Goal: Task Accomplishment & Management: Use online tool/utility

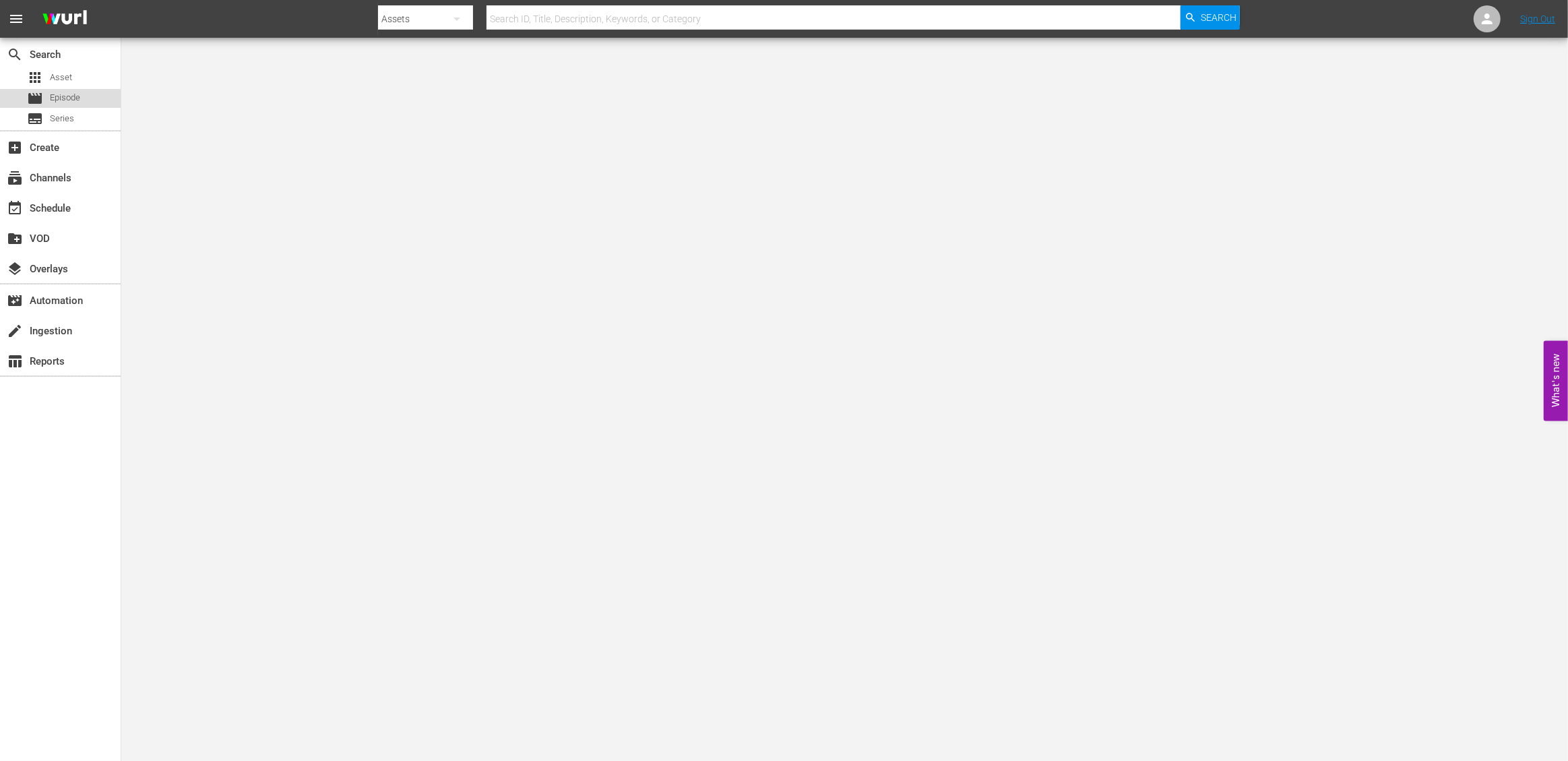
click at [66, 104] on span "Episode" at bounding box center [65, 97] width 30 height 13
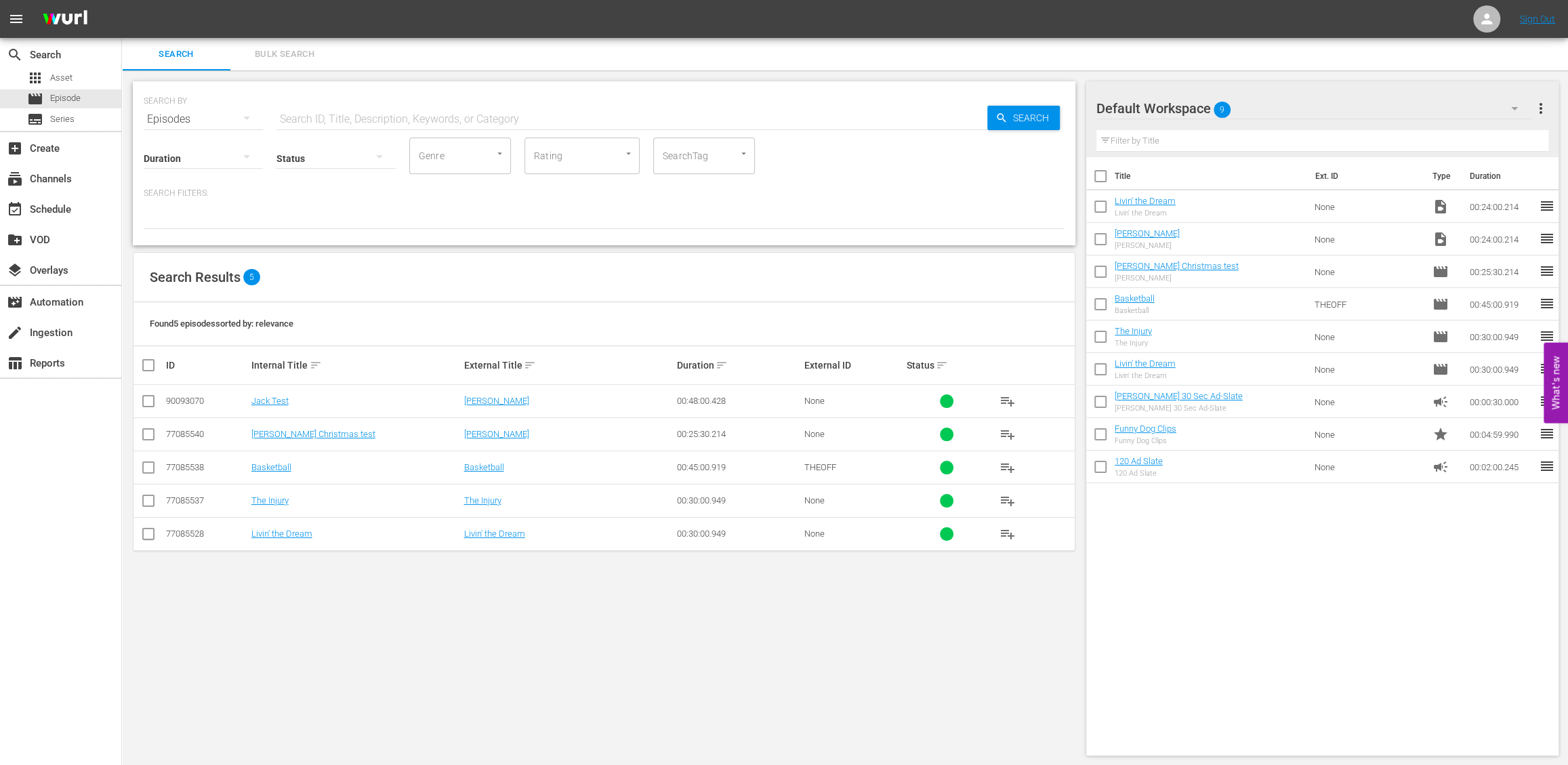
click at [1511, 105] on icon "button" at bounding box center [1514, 108] width 16 height 16
drag, startPoint x: 1409, startPoint y: 105, endPoint x: 1545, endPoint y: 109, distance: 136.1
click at [1409, 105] on div "The Office (4) Default Workspace (9)" at bounding box center [784, 382] width 1568 height 765
click at [1535, 110] on span "more_vert" at bounding box center [1540, 108] width 16 height 16
click at [1476, 120] on div "Add New Workspace" at bounding box center [1452, 110] width 159 height 24
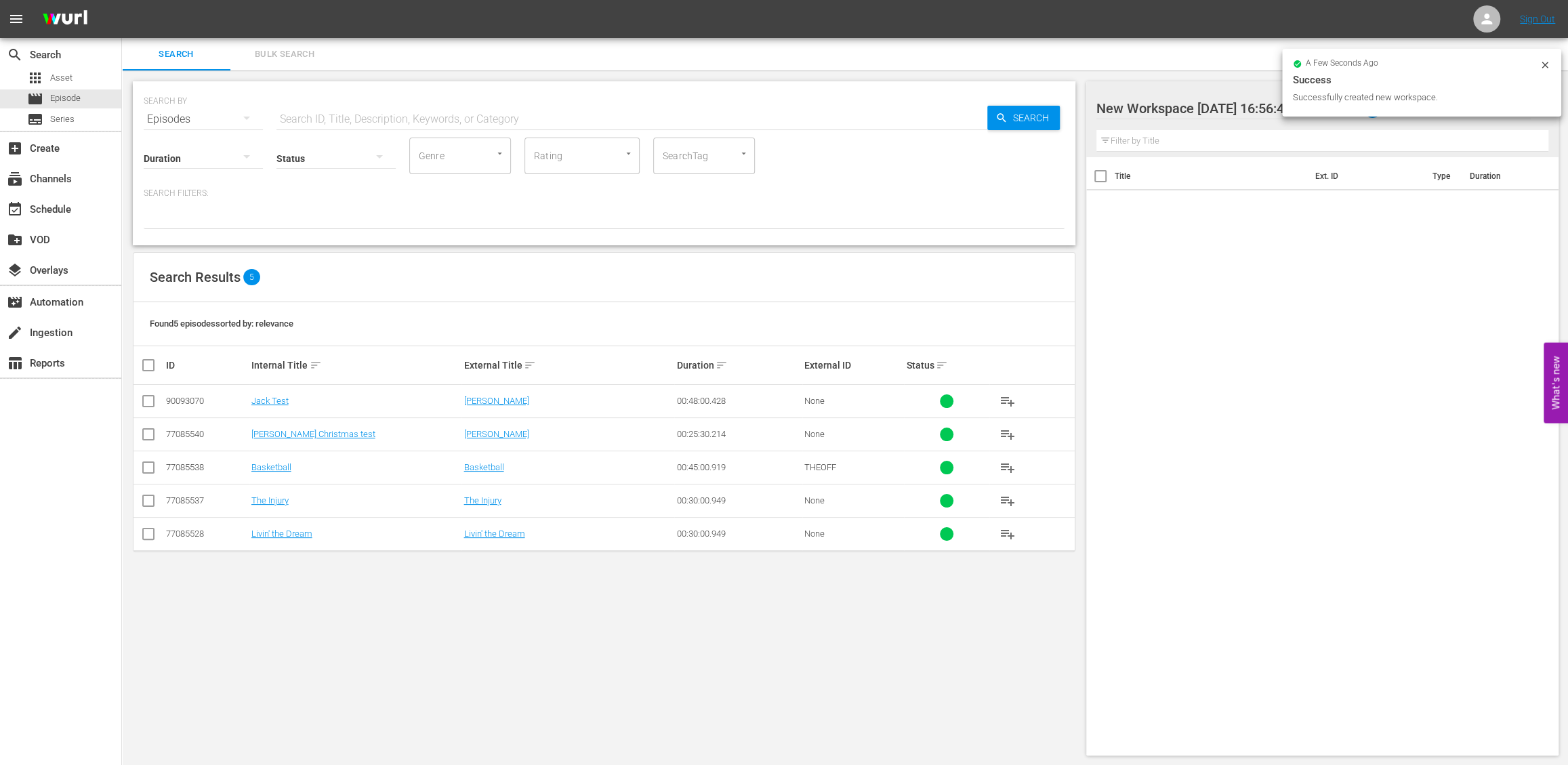
click at [1232, 99] on div at bounding box center [1212, 109] width 231 height 34
click at [1200, 110] on input "New Workspace [DATE] 16:56:49 GMT+0000" at bounding box center [1316, 108] width 440 height 33
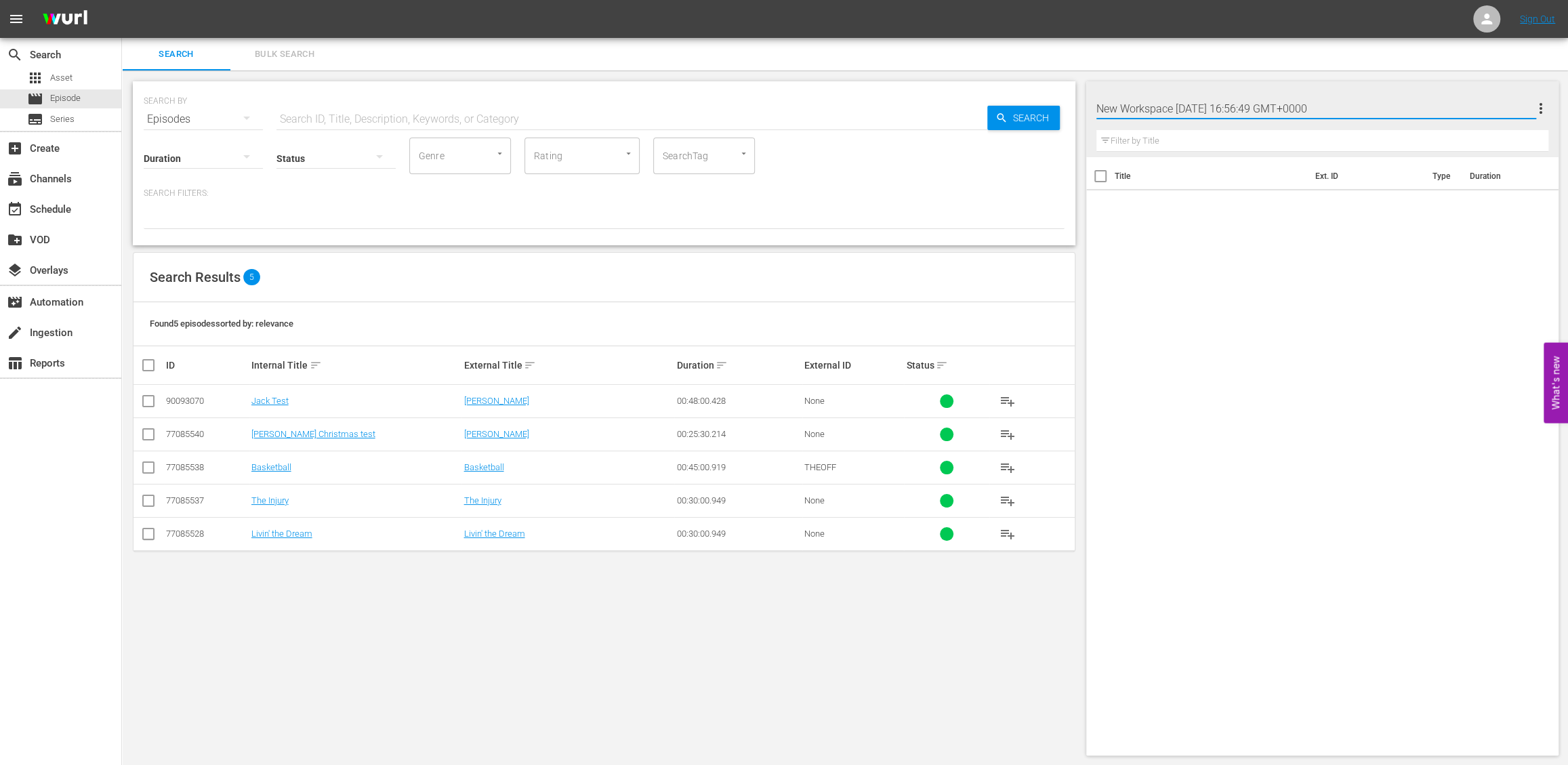
click at [1200, 110] on input "New Workspace [DATE] 16:56:49 GMT+0000" at bounding box center [1316, 108] width 440 height 33
type input "Air Order 1"
click at [1212, 314] on div "Title Ext. ID Type Duration" at bounding box center [1322, 453] width 473 height 593
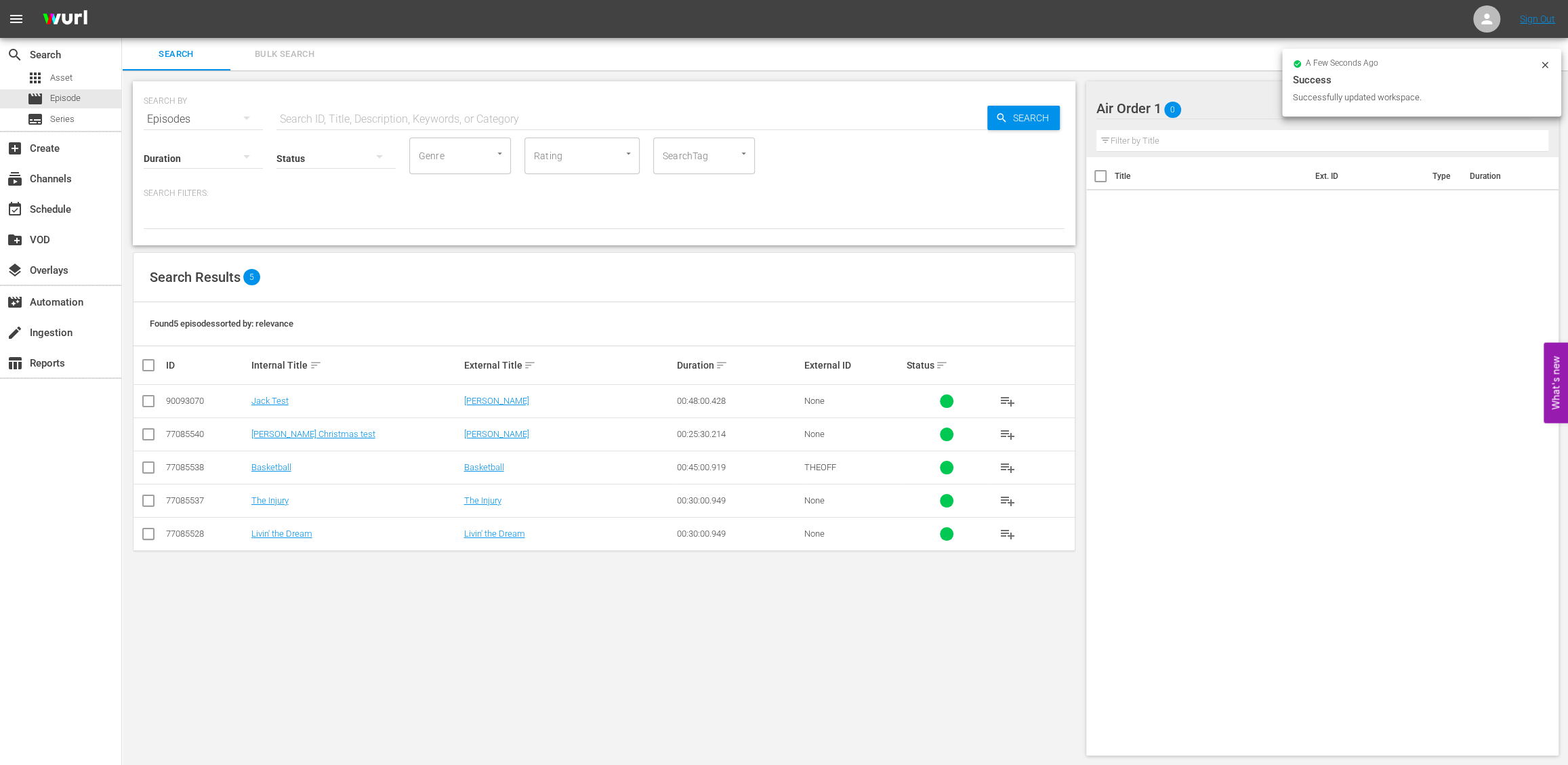
click at [1198, 320] on div "Title Ext. ID Type Duration" at bounding box center [1322, 453] width 473 height 593
click at [474, 309] on div "Found 5 episodes sorted by: relevance" at bounding box center [604, 324] width 941 height 44
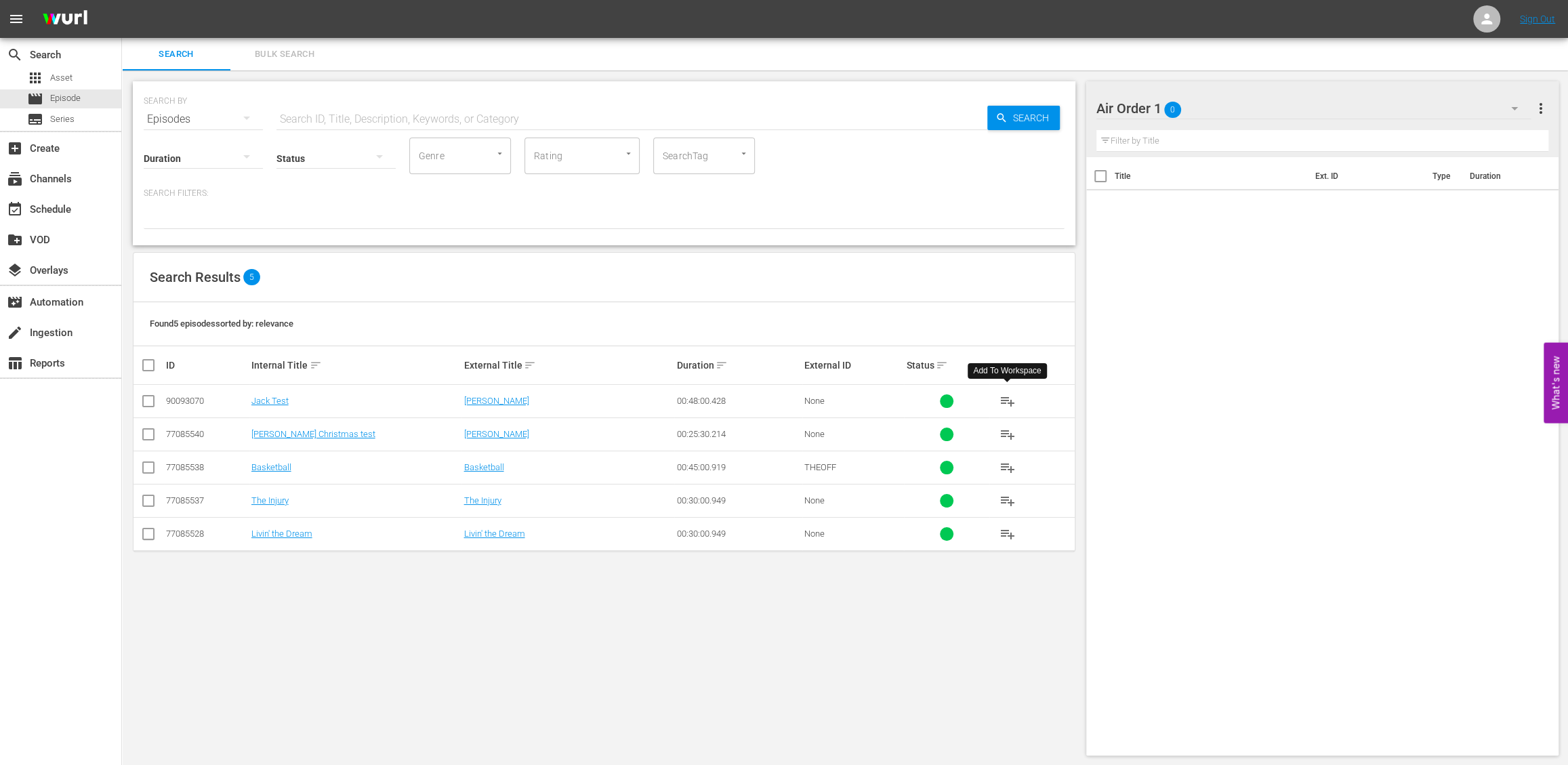
click at [1004, 399] on span "playlist_add" at bounding box center [1007, 400] width 16 height 16
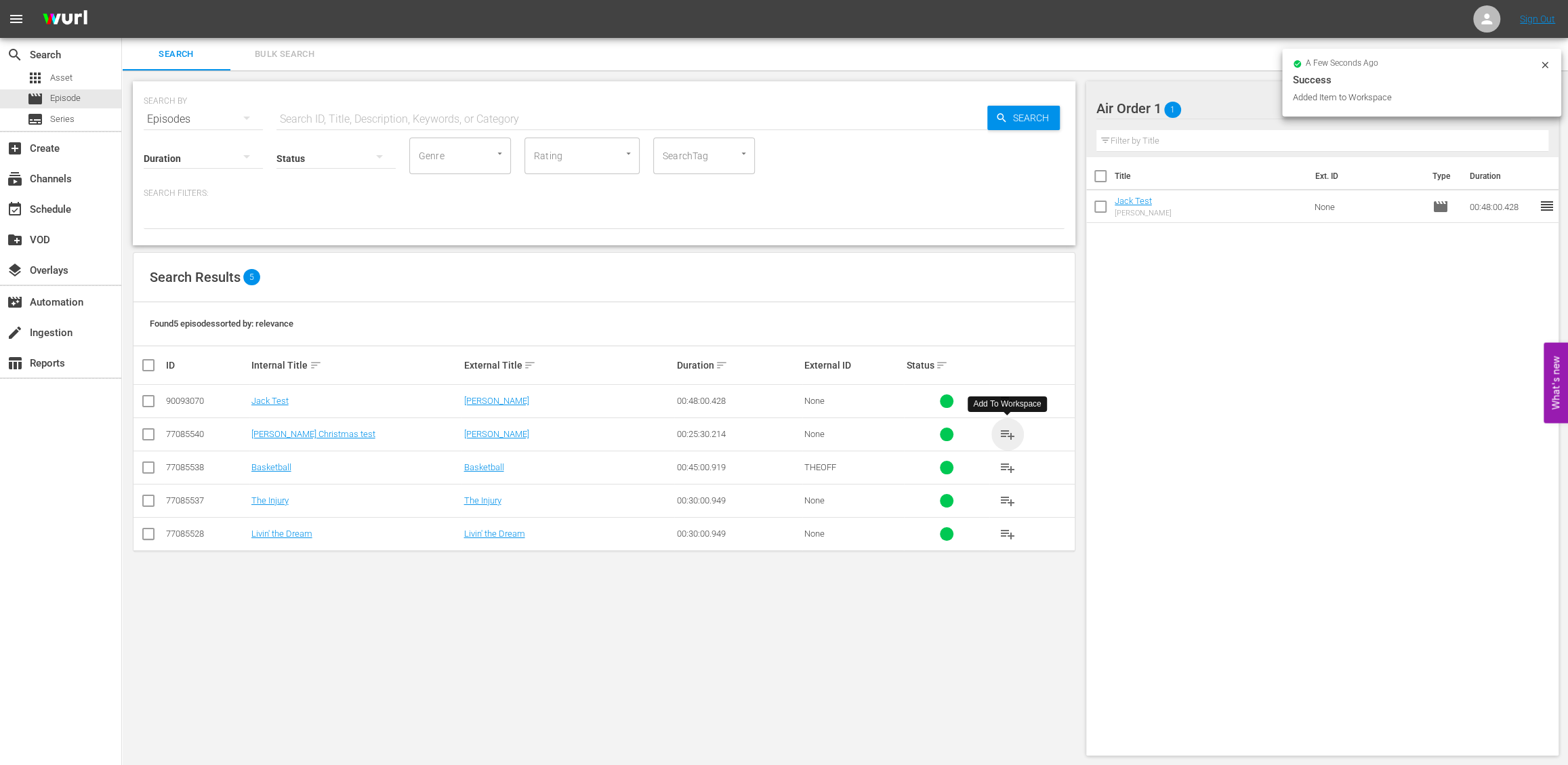
click at [1007, 435] on span "playlist_add" at bounding box center [1007, 434] width 16 height 16
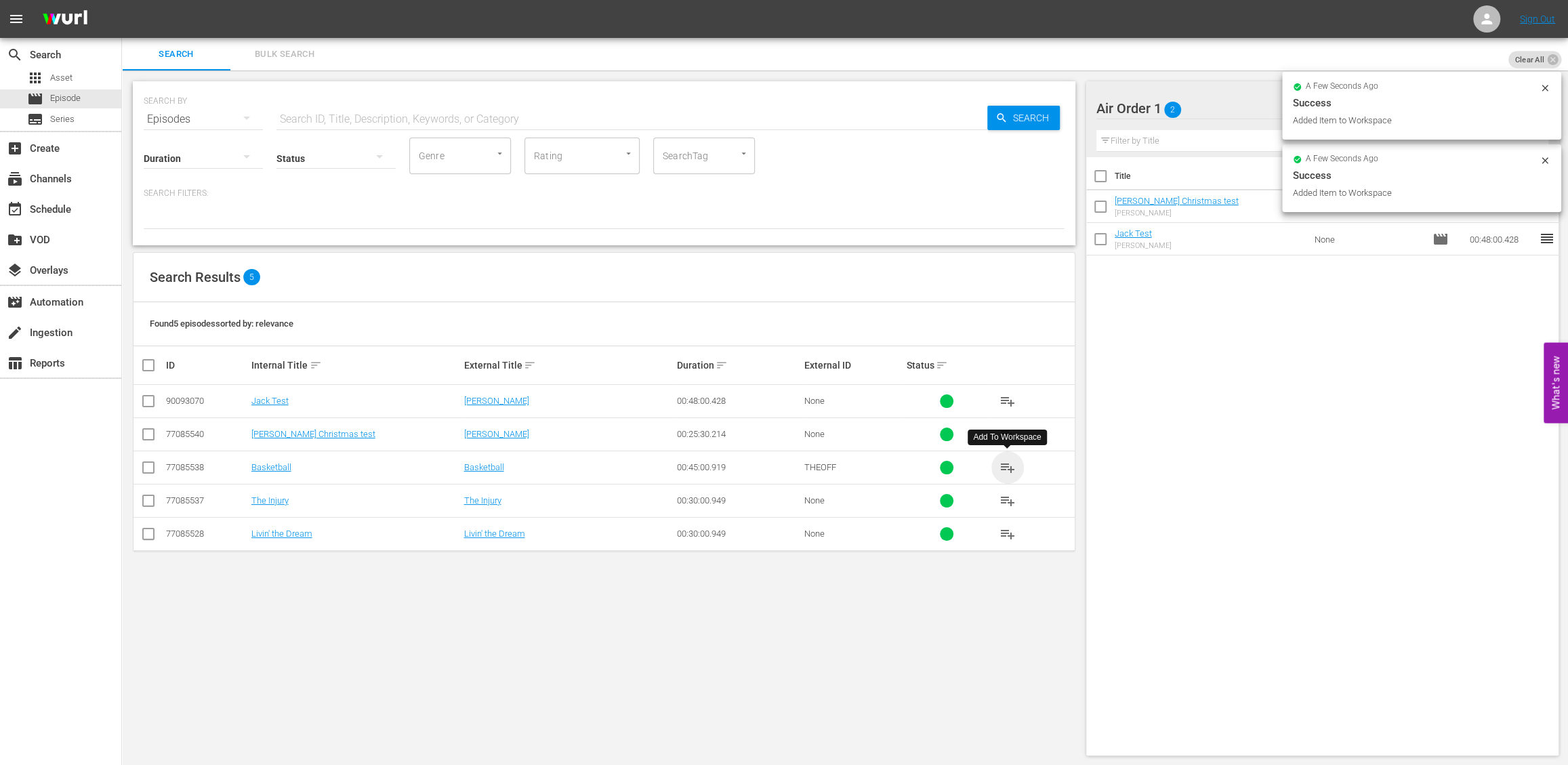
click at [1006, 469] on span "playlist_add" at bounding box center [1007, 467] width 16 height 16
click at [1007, 498] on span "playlist_add" at bounding box center [1007, 500] width 16 height 16
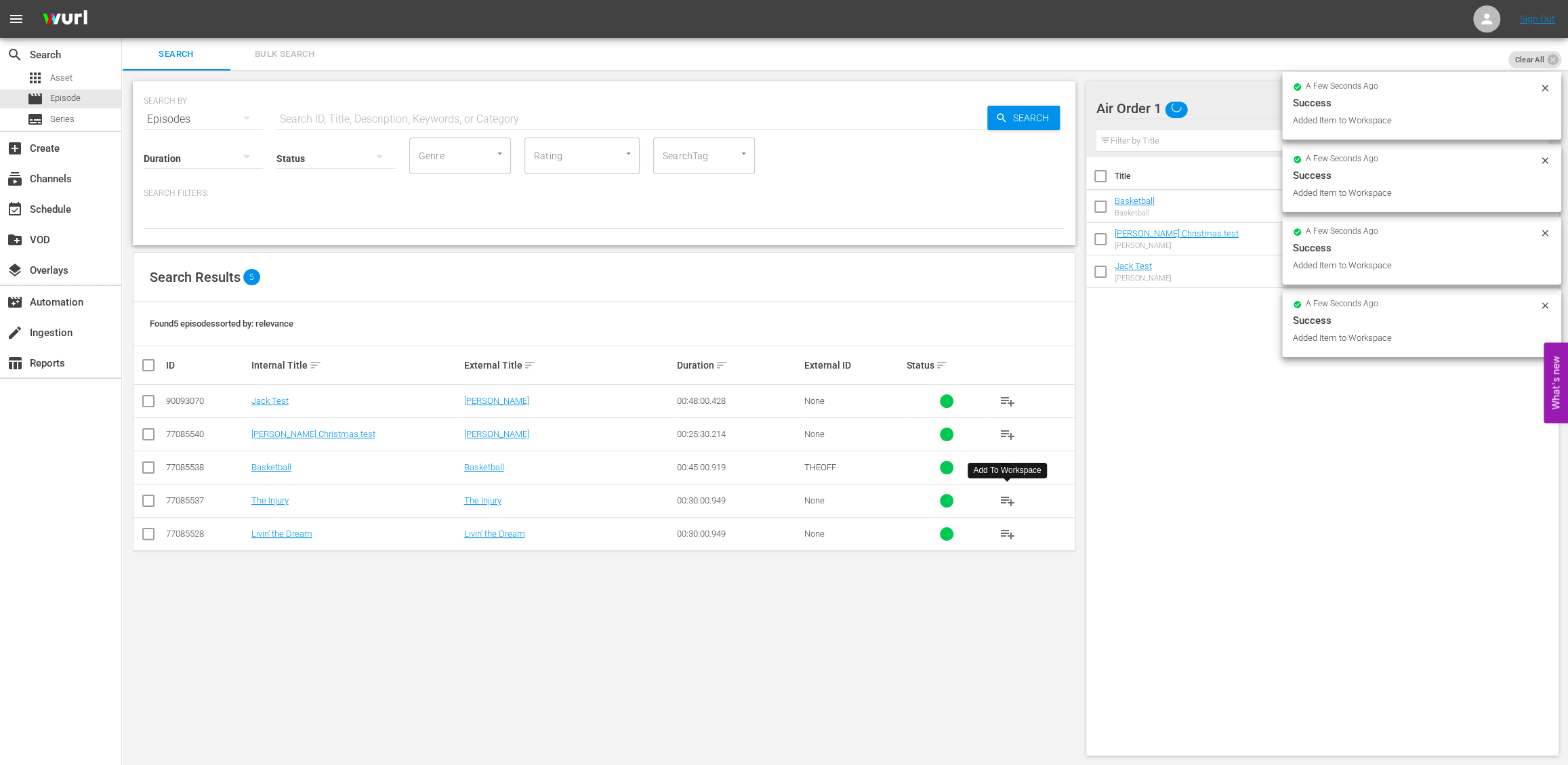
click at [1003, 538] on span "playlist_add" at bounding box center [1007, 533] width 16 height 16
click at [1145, 454] on div "Title Ext. ID Type Duration Livin' the Dream Livin' the Dream None movie 00:30:…" at bounding box center [1322, 453] width 473 height 593
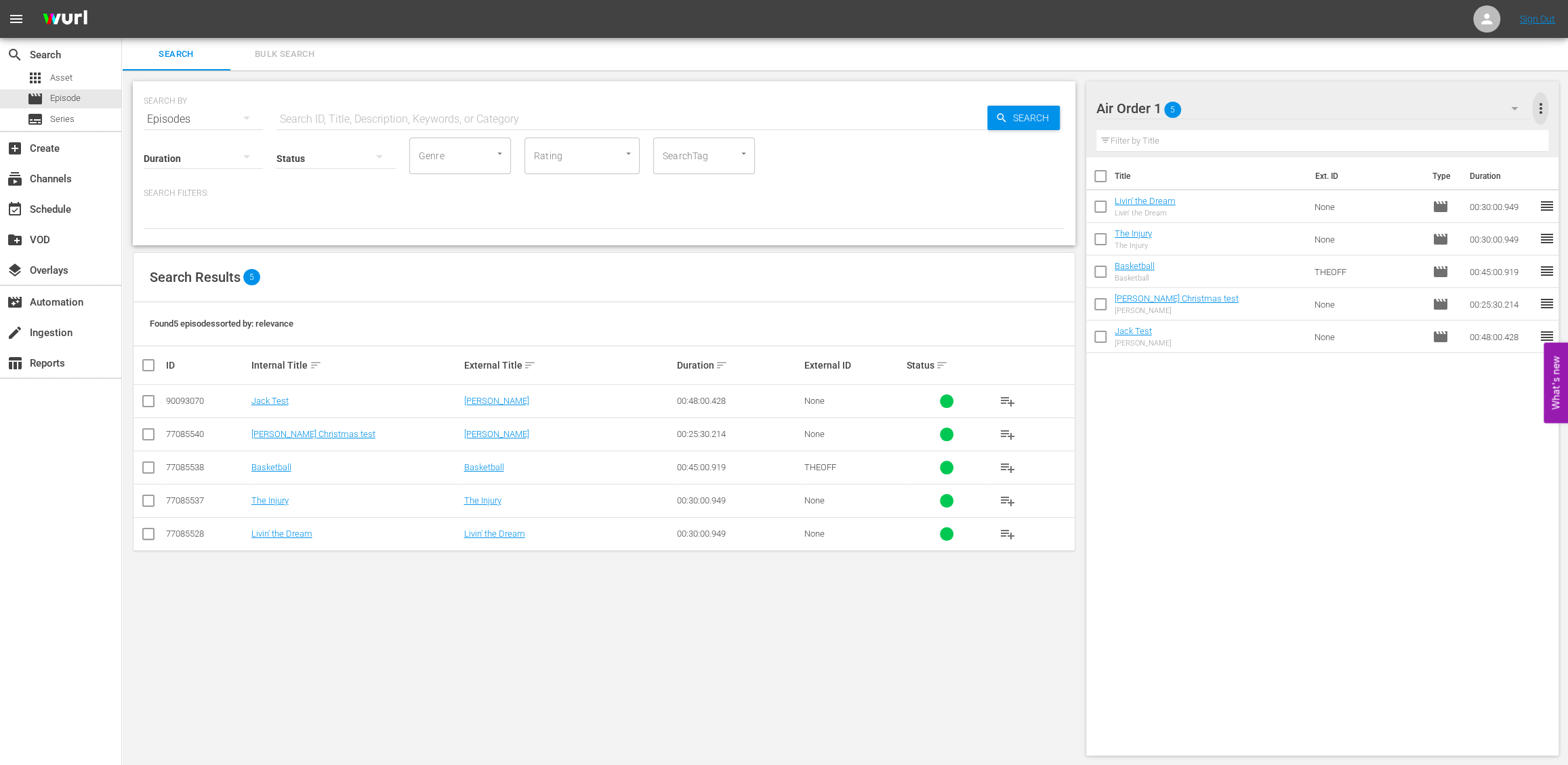
click at [1541, 110] on span "more_vert" at bounding box center [1540, 108] width 16 height 16
click at [1471, 206] on div "Enable Workspace Item Reposition" at bounding box center [1452, 207] width 159 height 24
click at [64, 204] on div "event_available Schedule" at bounding box center [38, 207] width 76 height 13
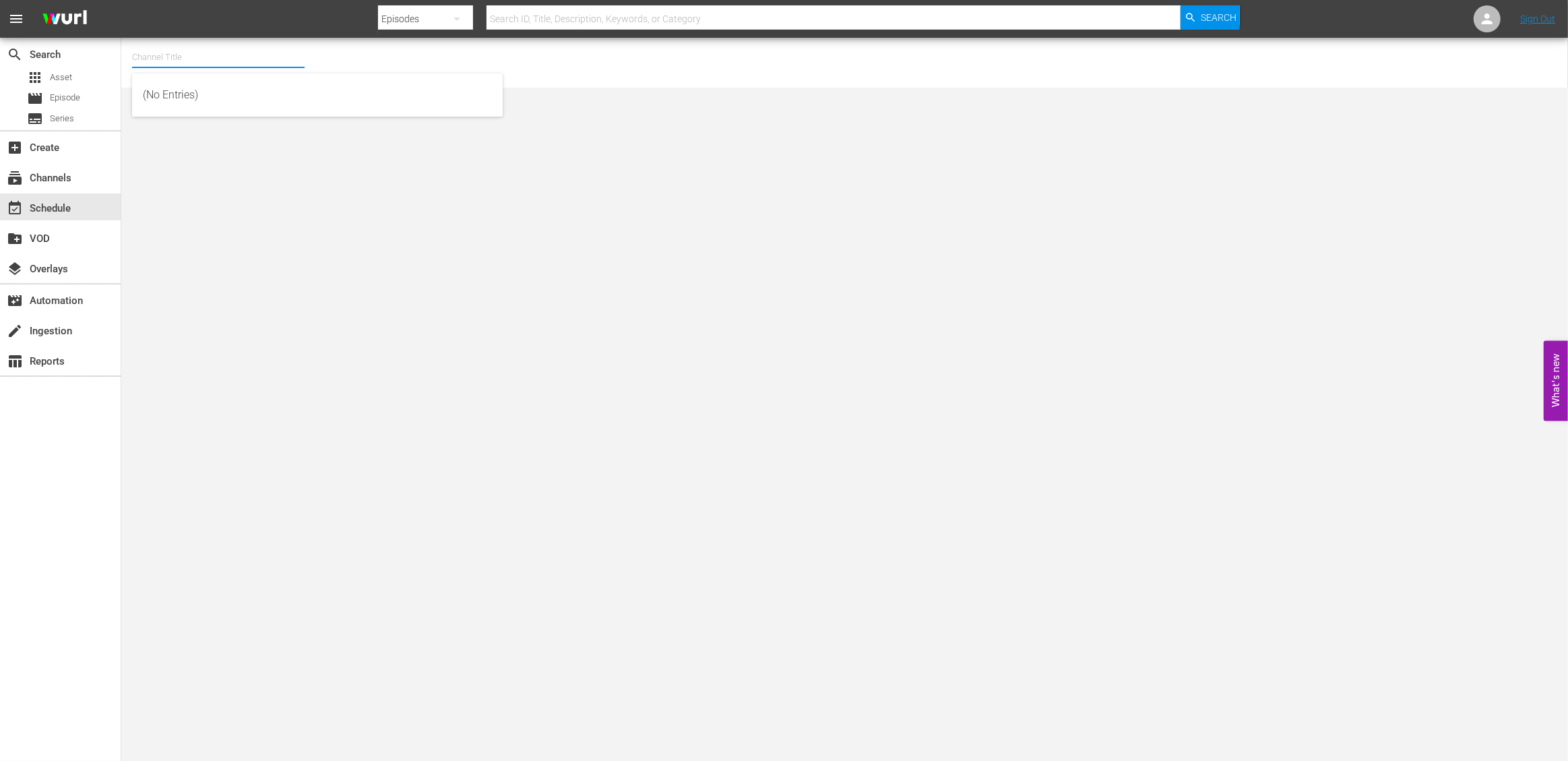
click at [168, 56] on input "text" at bounding box center [219, 57] width 173 height 32
drag, startPoint x: 201, startPoint y: 248, endPoint x: 120, endPoint y: 208, distance: 90.3
click at [201, 248] on body "menu Search By Episodes Search ID, Title, Description, Keywords, or Category Se…" at bounding box center [784, 380] width 1568 height 761
click at [84, 180] on div "subscriptions Channels" at bounding box center [60, 176] width 121 height 27
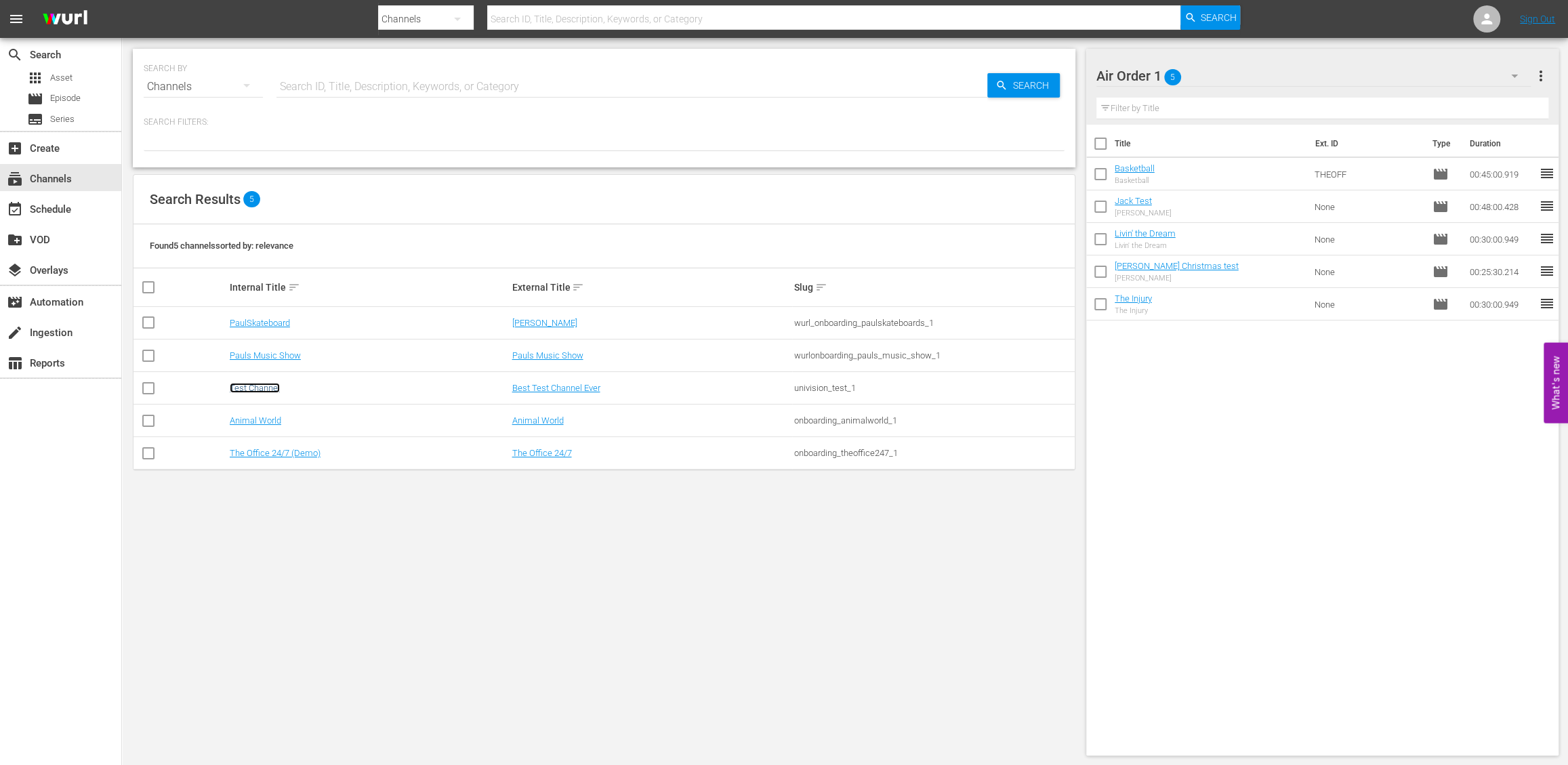
click at [253, 384] on link "Test Channel" at bounding box center [255, 388] width 50 height 10
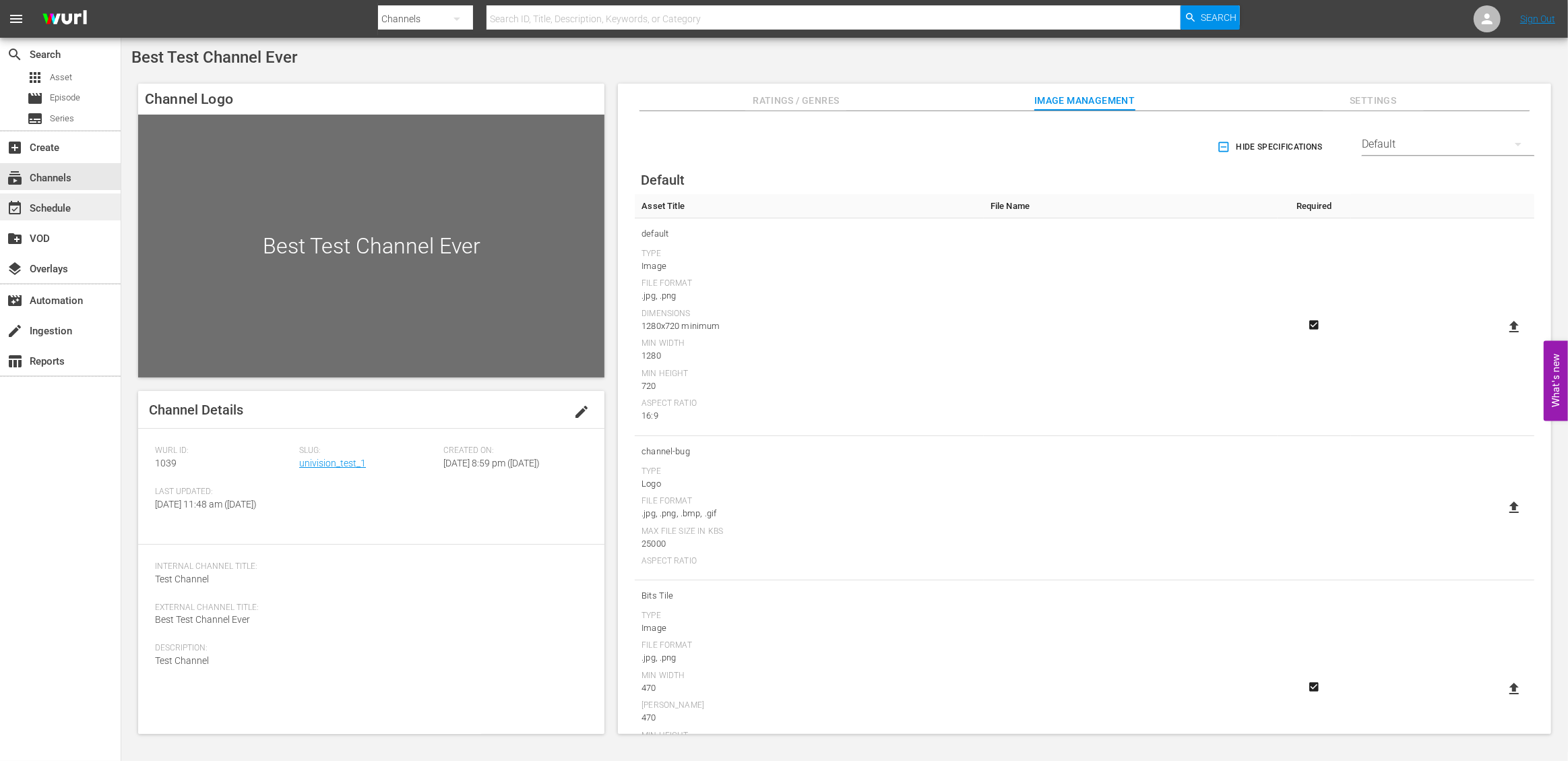
click at [62, 212] on div "event_available Schedule" at bounding box center [37, 206] width 76 height 12
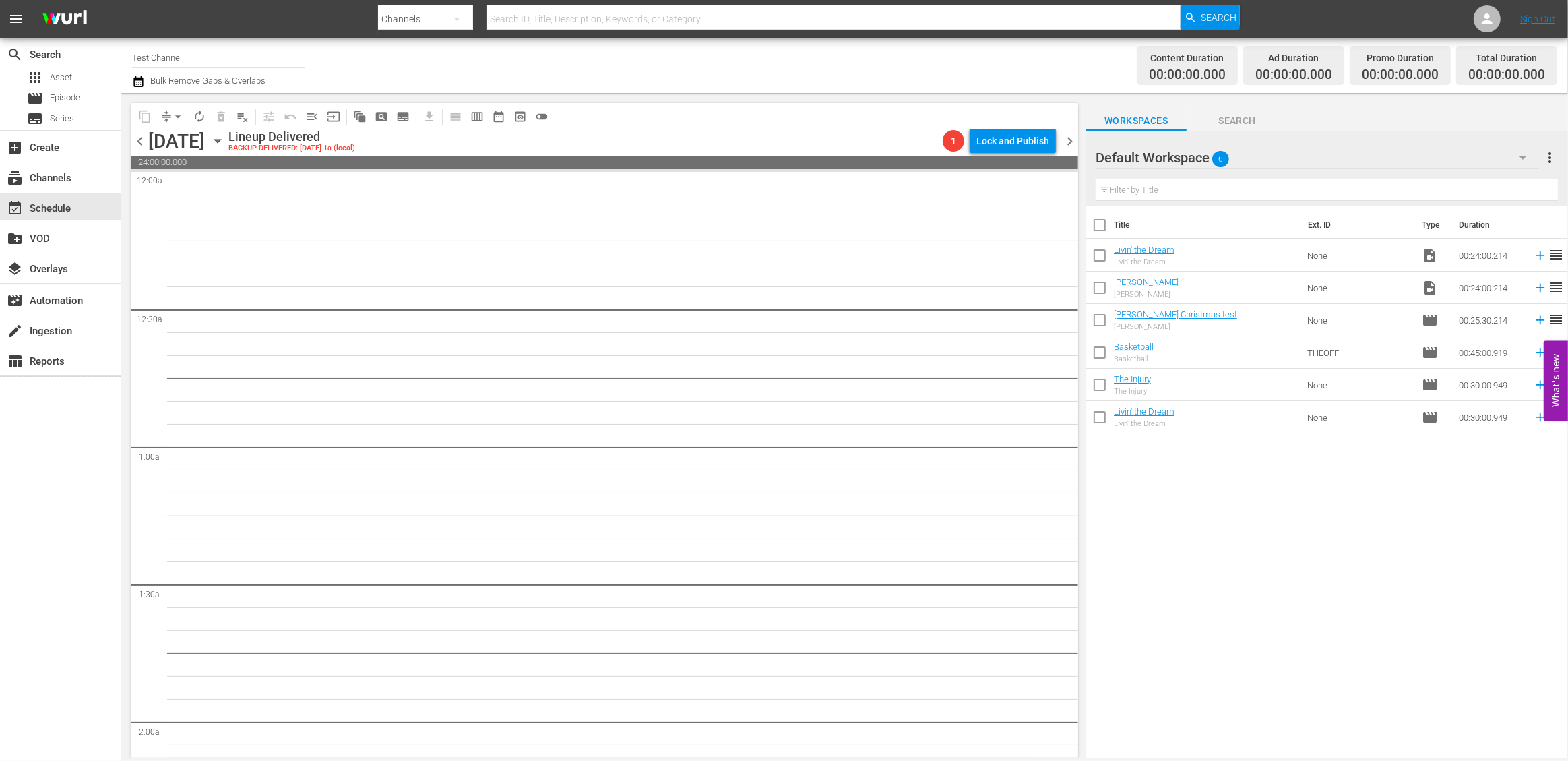
click at [220, 141] on icon "button" at bounding box center [217, 141] width 6 height 3
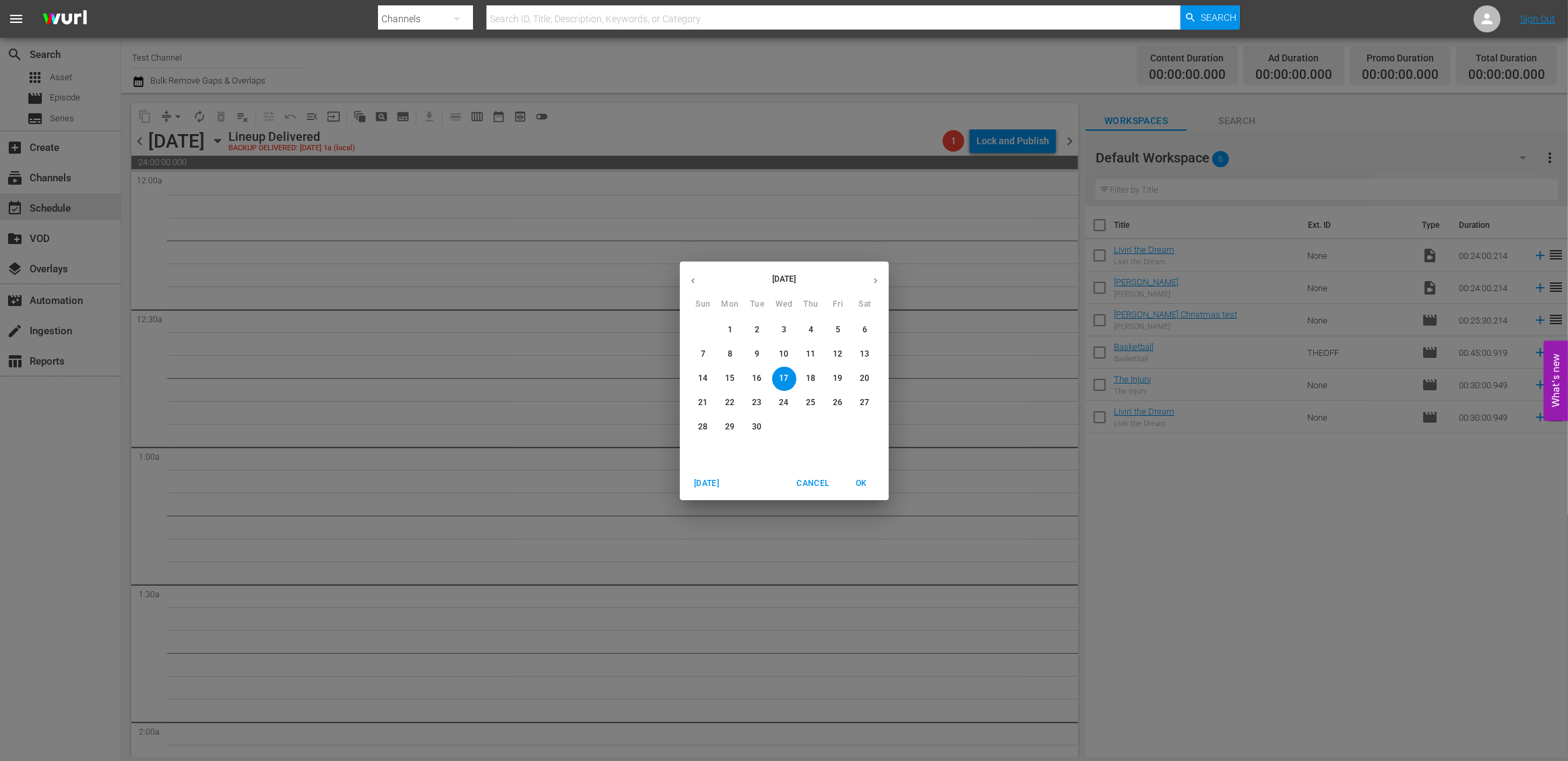
click at [699, 408] on p "21" at bounding box center [703, 403] width 9 height 12
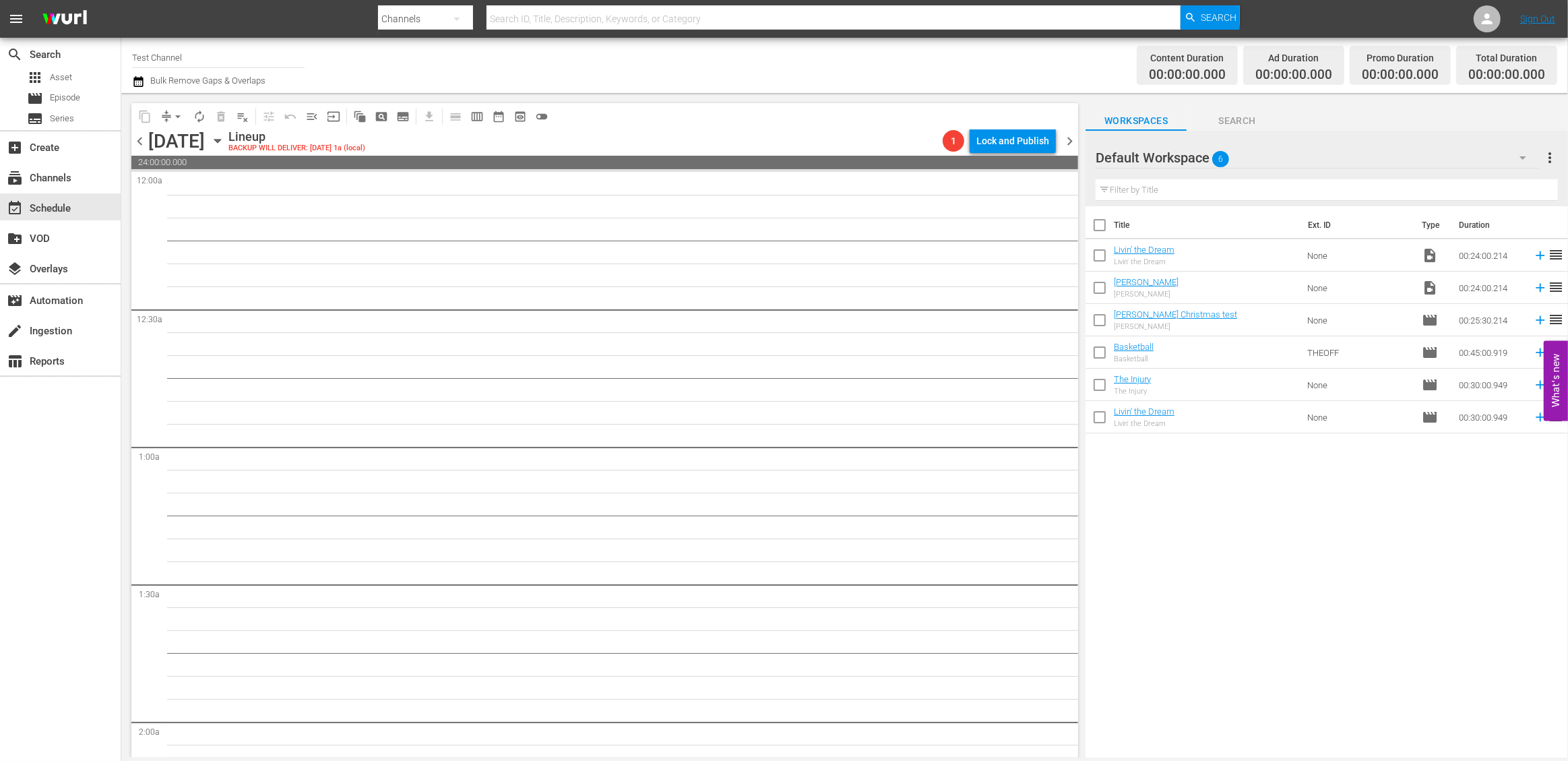
click at [1345, 528] on div "Title Ext. ID Type Duration Livin' the Dream Livin' the Dream None video_file 0…" at bounding box center [1327, 483] width 482 height 554
click at [739, 131] on div "Lineup BACKUP WILL DELIVER: [DATE] 1a (local)" at bounding box center [583, 141] width 709 height 23
click at [1101, 224] on input "checkbox" at bounding box center [1100, 228] width 28 height 28
checkbox input "true"
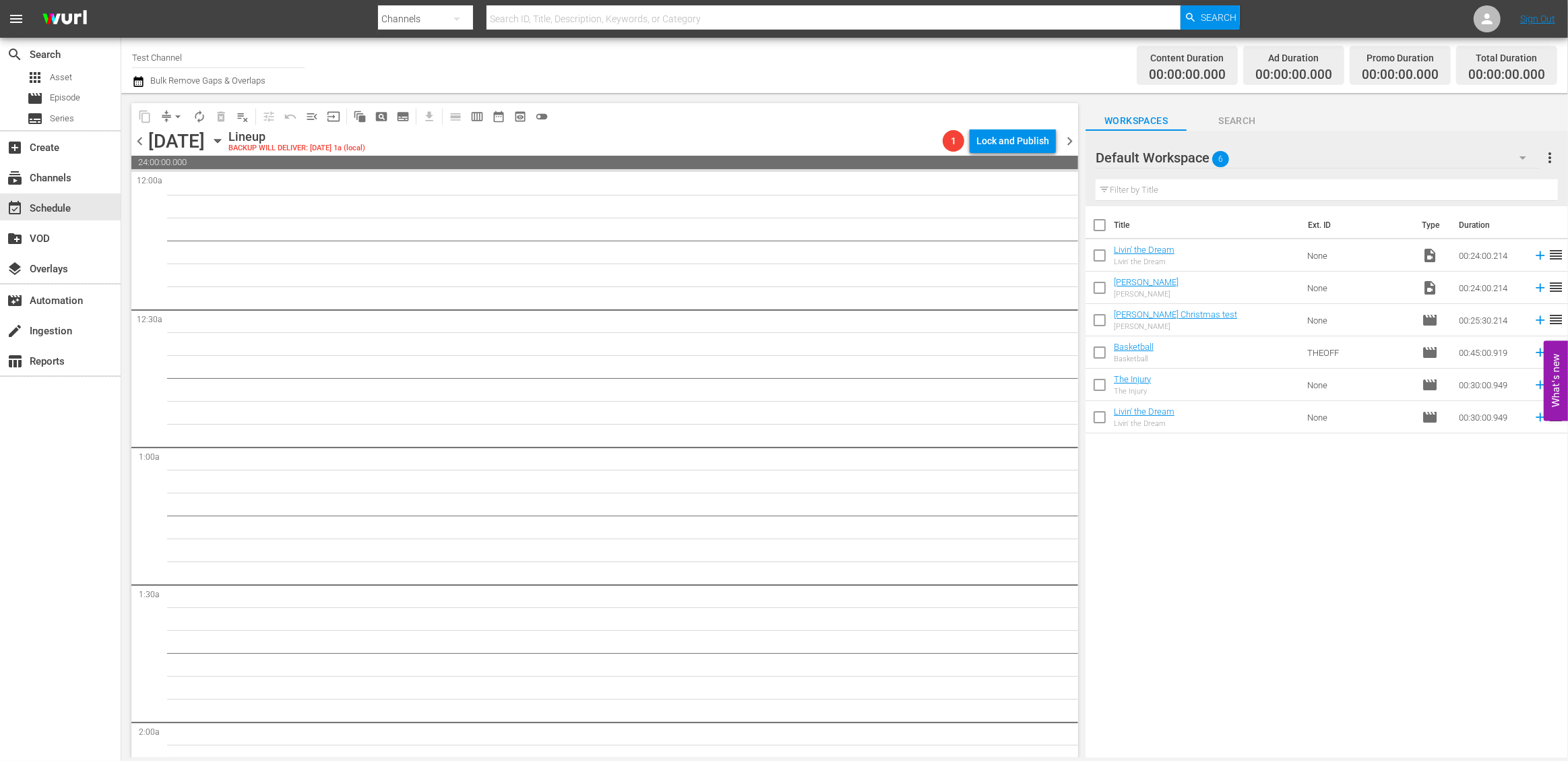
checkbox input "true"
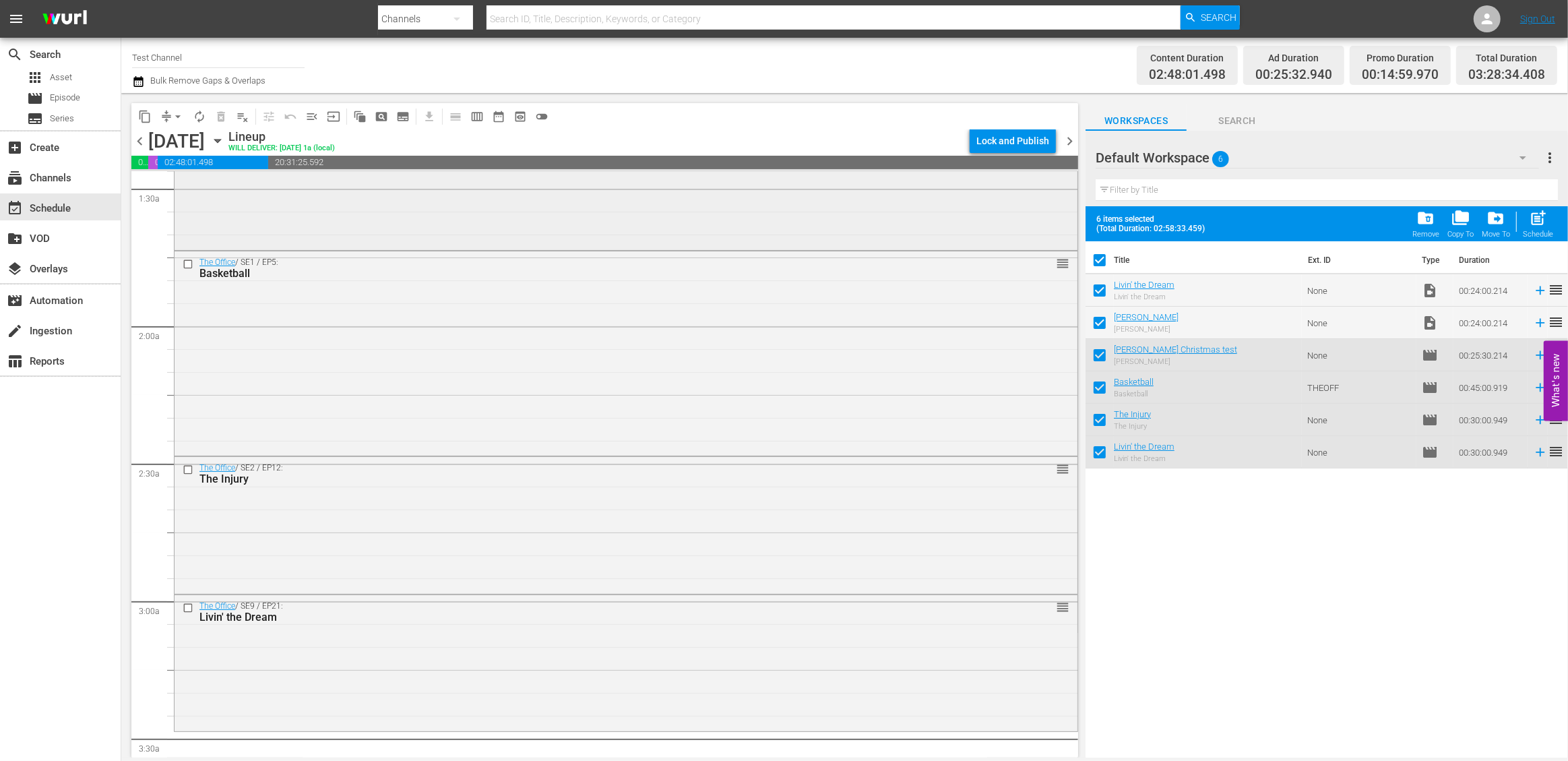
scroll to position [447, 0]
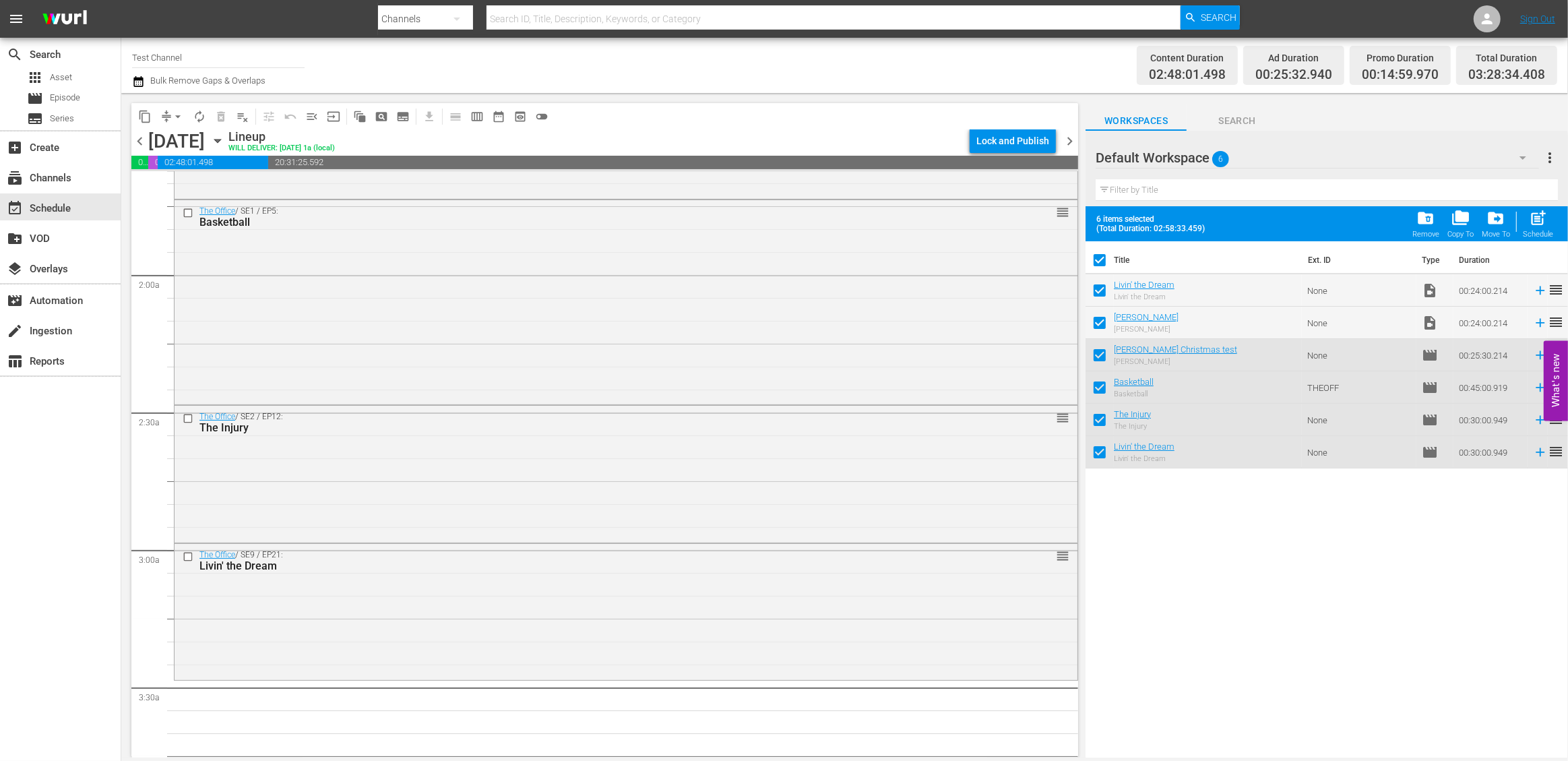
click at [1354, 509] on div "Title Ext. ID Type Duration Livin' the Dream Livin' the Dream None video_file 0…" at bounding box center [1327, 500] width 482 height 518
click at [1516, 156] on icon "button" at bounding box center [1522, 157] width 16 height 16
click at [1161, 546] on div "Air Order 1 (5) The Office (4) Default Workspace (6)" at bounding box center [784, 380] width 1568 height 761
click at [1151, 546] on div "Title Ext. ID Type Duration Livin' the Dream Livin' the Dream None video_file 0…" at bounding box center [1327, 500] width 482 height 518
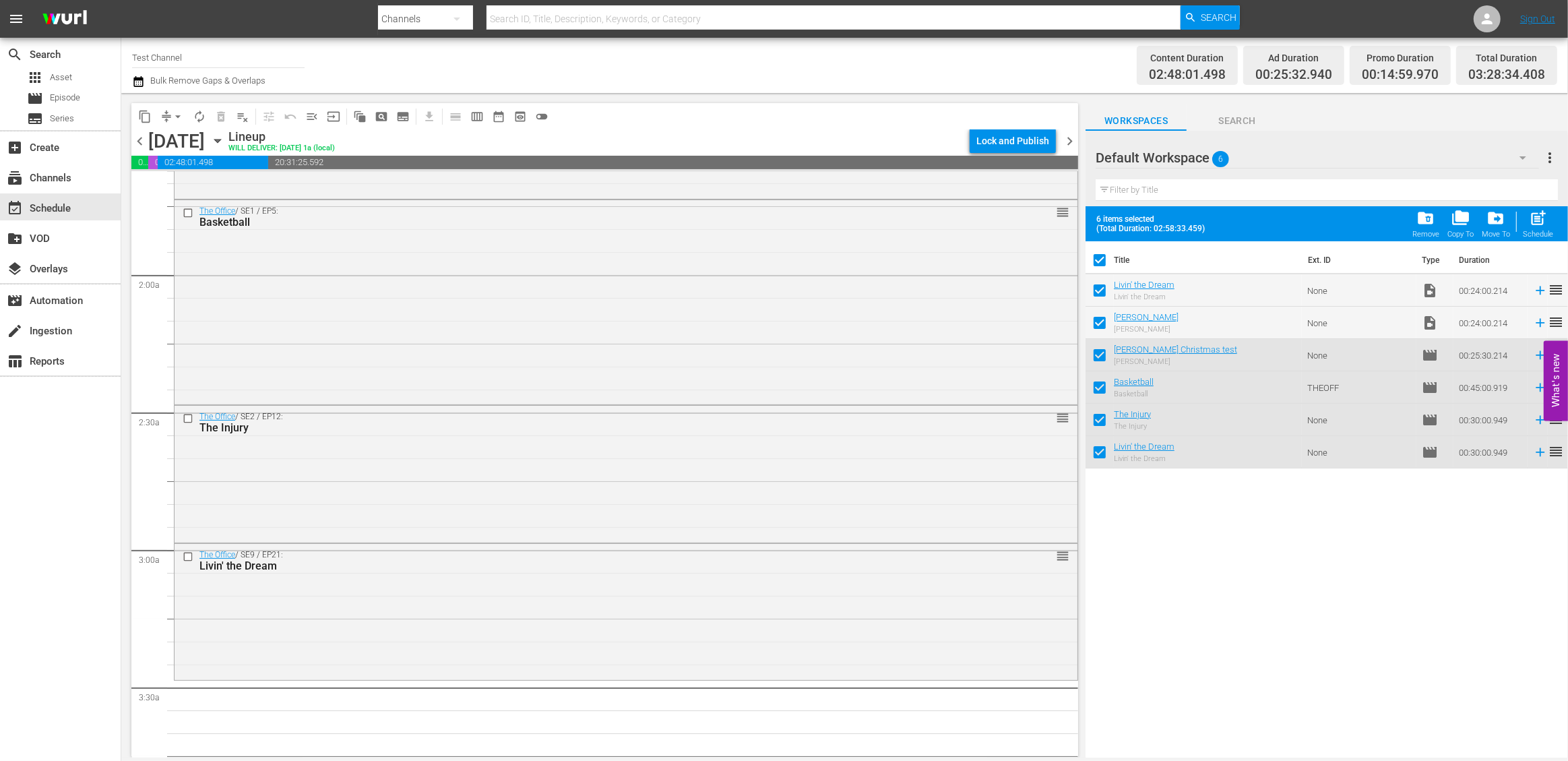
click at [1519, 156] on icon "button" at bounding box center [1522, 157] width 16 height 16
click at [1309, 600] on div "Air Order 1 (5) The Office (4) Default Workspace (6)" at bounding box center [784, 380] width 1568 height 761
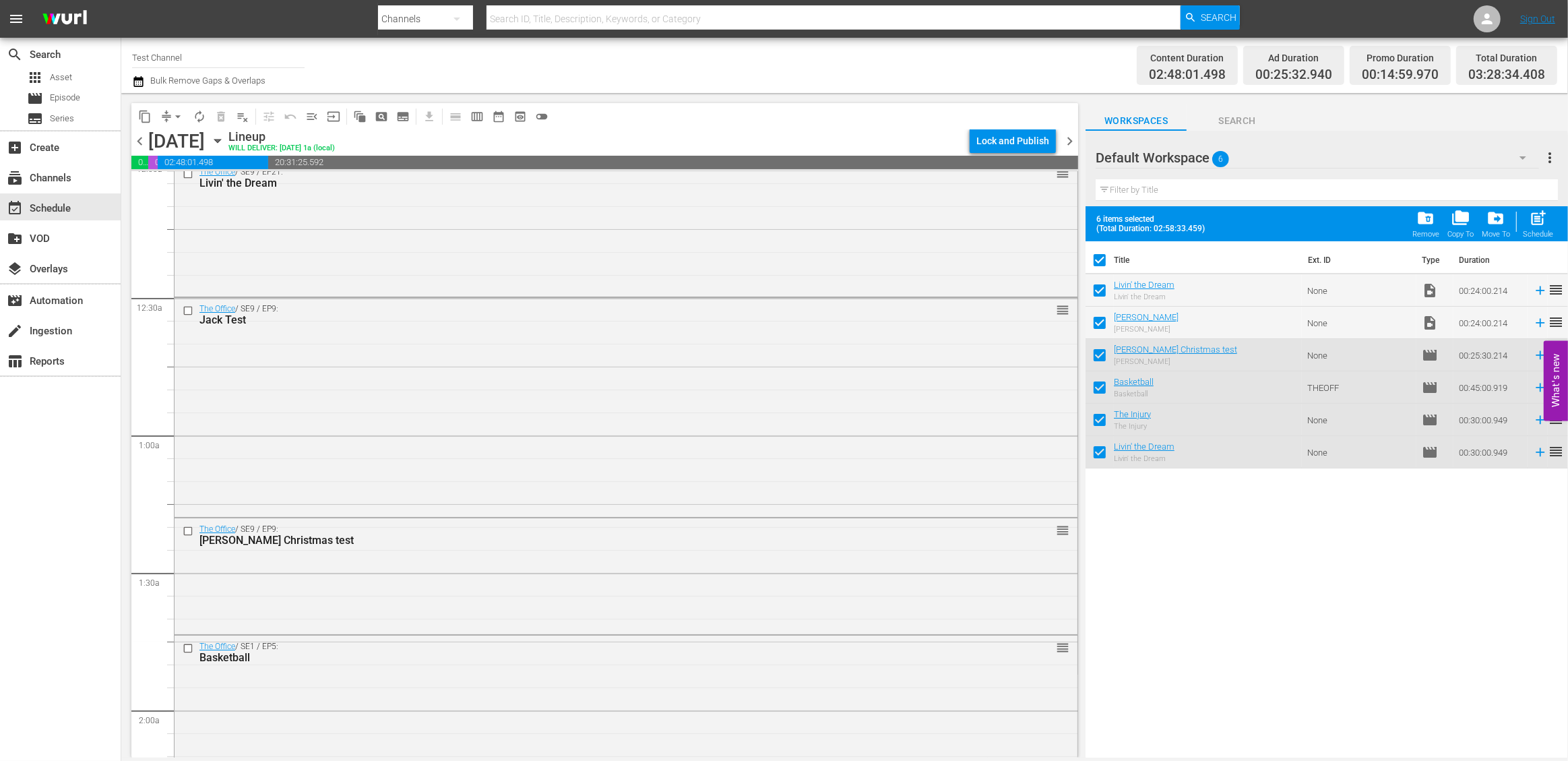
scroll to position [0, 0]
click at [1289, 556] on div "Title Ext. ID Type Duration Livin' the Dream Livin' the Dream None video_file 0…" at bounding box center [1327, 500] width 482 height 518
